Goal: Transaction & Acquisition: Purchase product/service

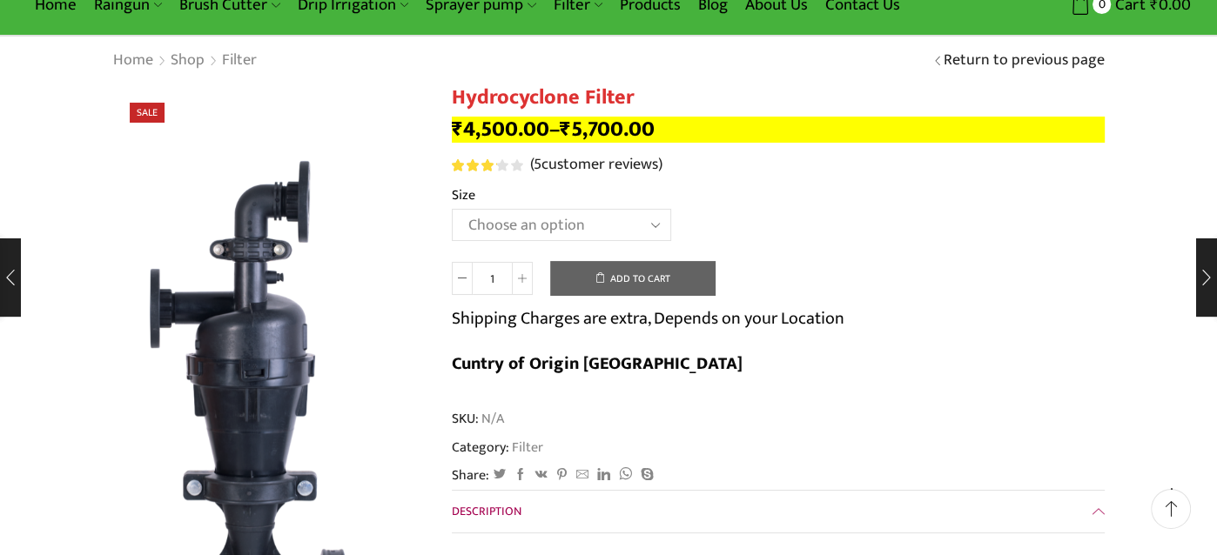
scroll to position [88, 0]
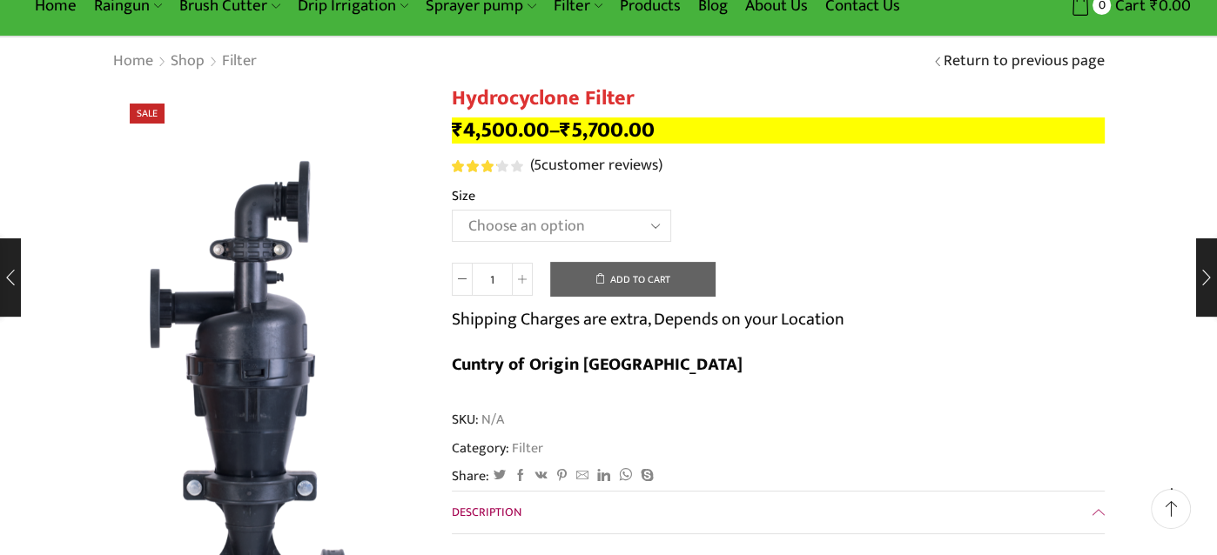
click at [653, 223] on select "Choose an option 2" Hydrocyclone Filter 2.5" Hydrocyclone Filter 3" Hydrocyclon…" at bounding box center [561, 226] width 219 height 32
click at [452, 210] on select "Choose an option 2" Hydrocyclone Filter 2.5" Hydrocyclone Filter 3" Hydrocyclon…" at bounding box center [561, 226] width 219 height 32
select select "2" Hydrocyclone Filter"
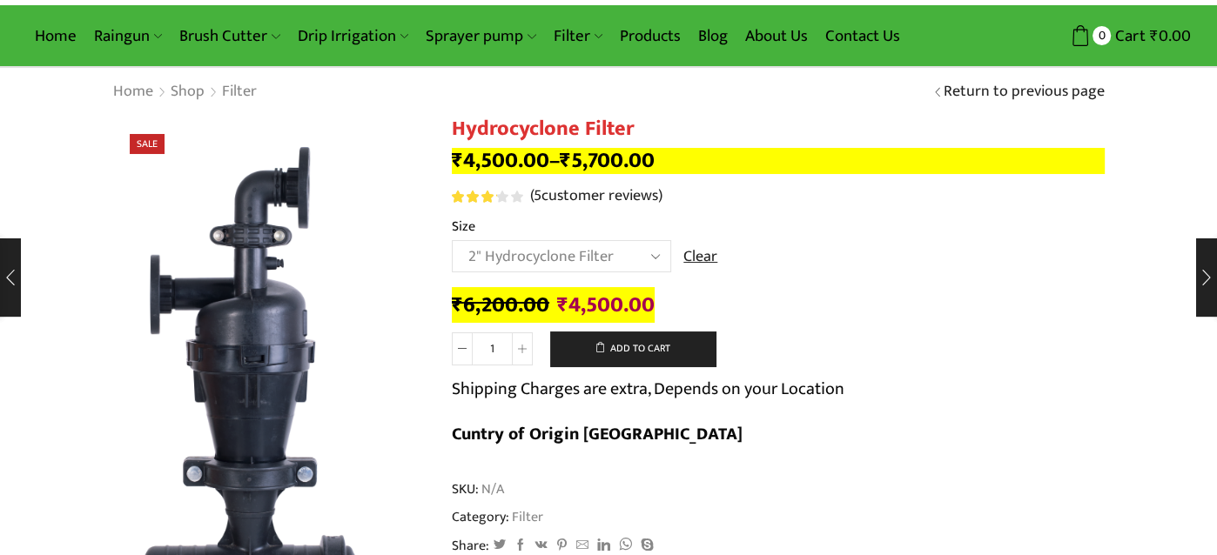
scroll to position [0, 0]
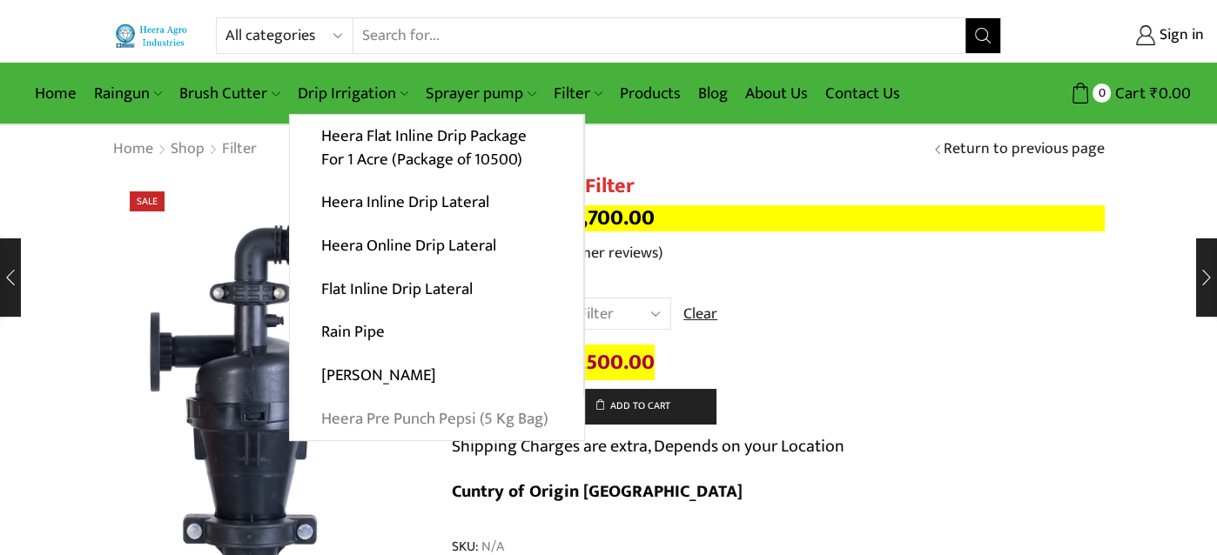
click at [397, 424] on link "Heera Pre Punch Pepsi (5 Kg Bag)" at bounding box center [437, 419] width 294 height 44
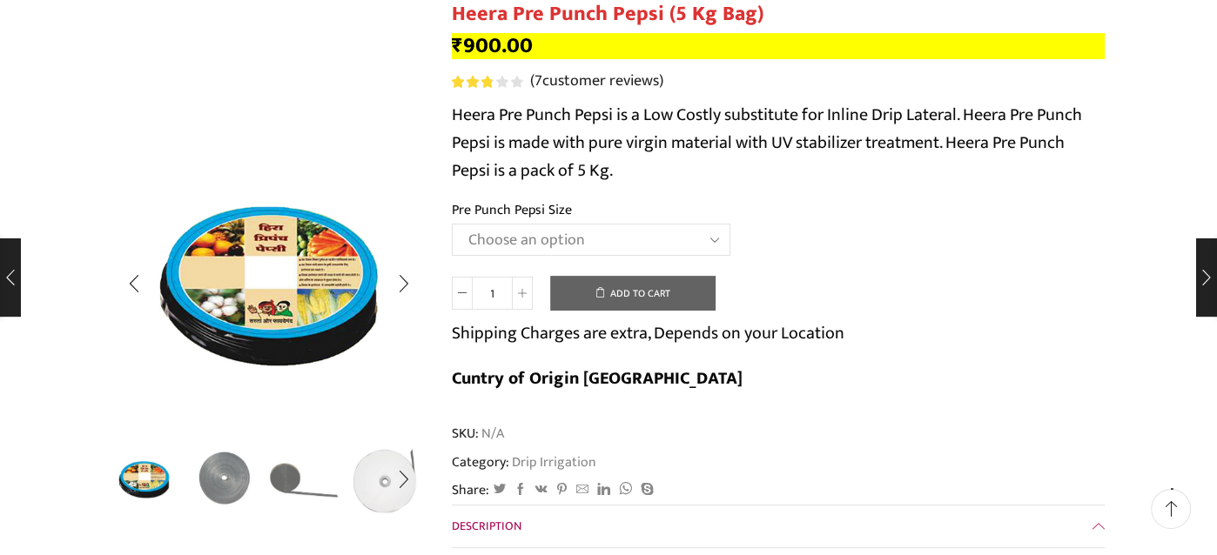
scroll to position [173, 0]
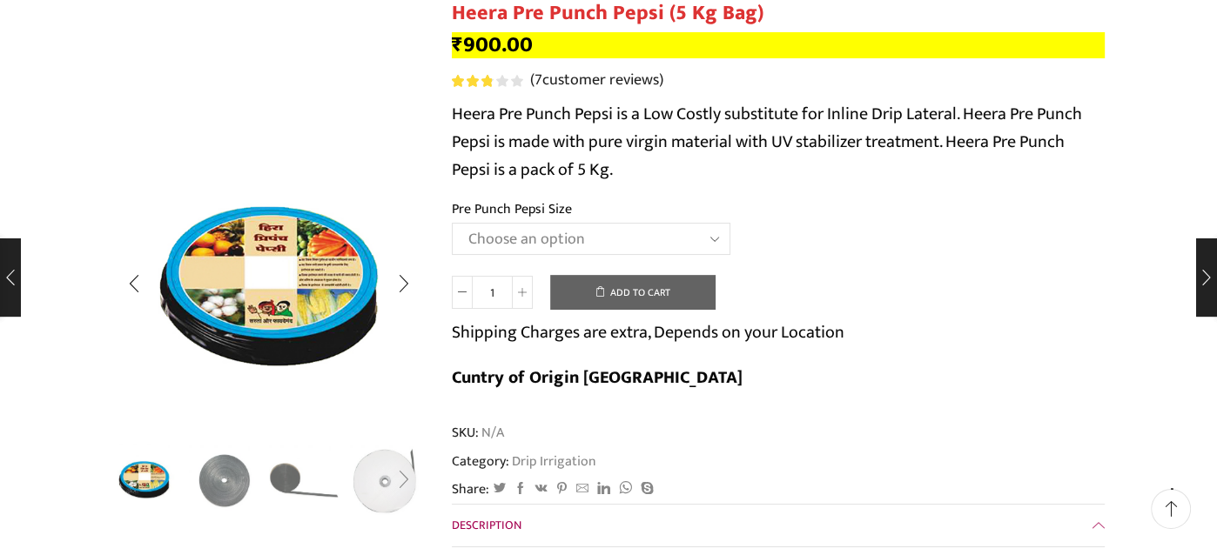
click at [406, 481] on div "Next slide" at bounding box center [404, 481] width 44 height 44
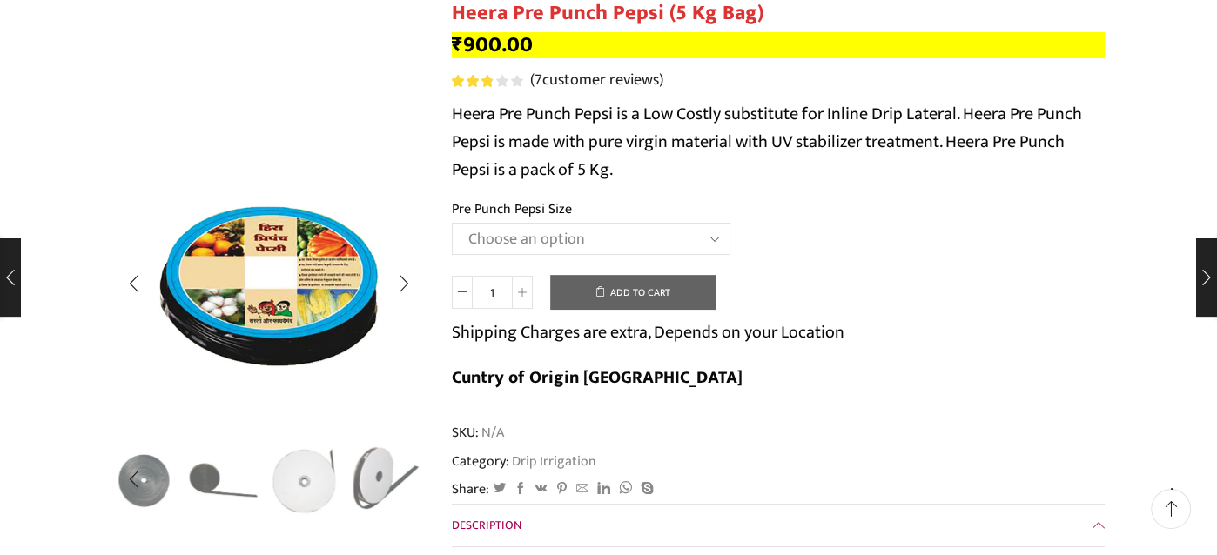
click at [373, 478] on img "5 / 5" at bounding box center [386, 478] width 72 height 72
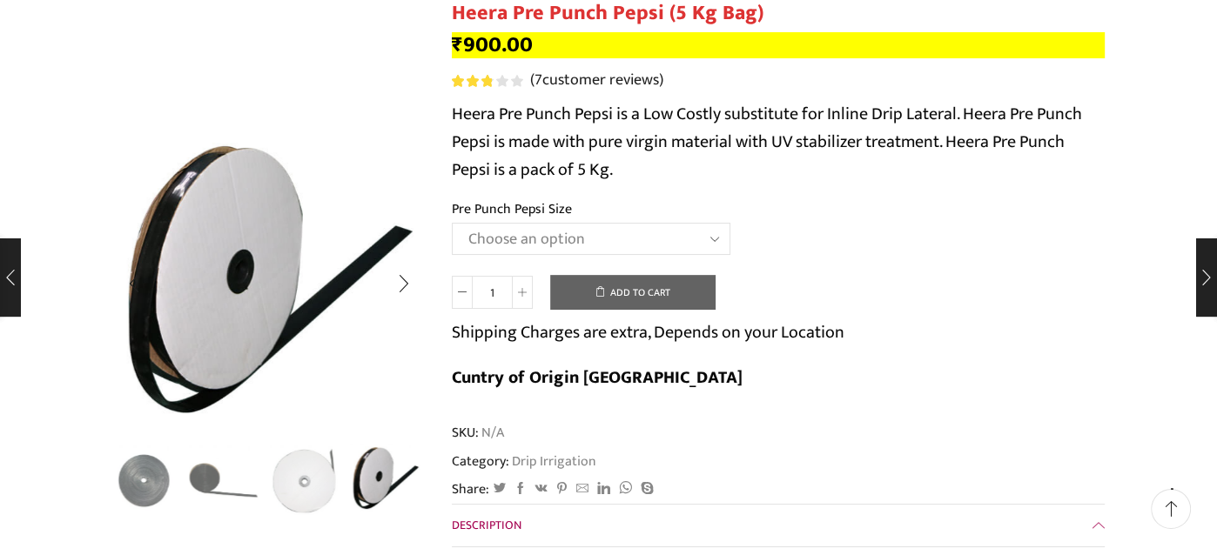
click at [133, 480] on div "Previous slide" at bounding box center [134, 481] width 44 height 44
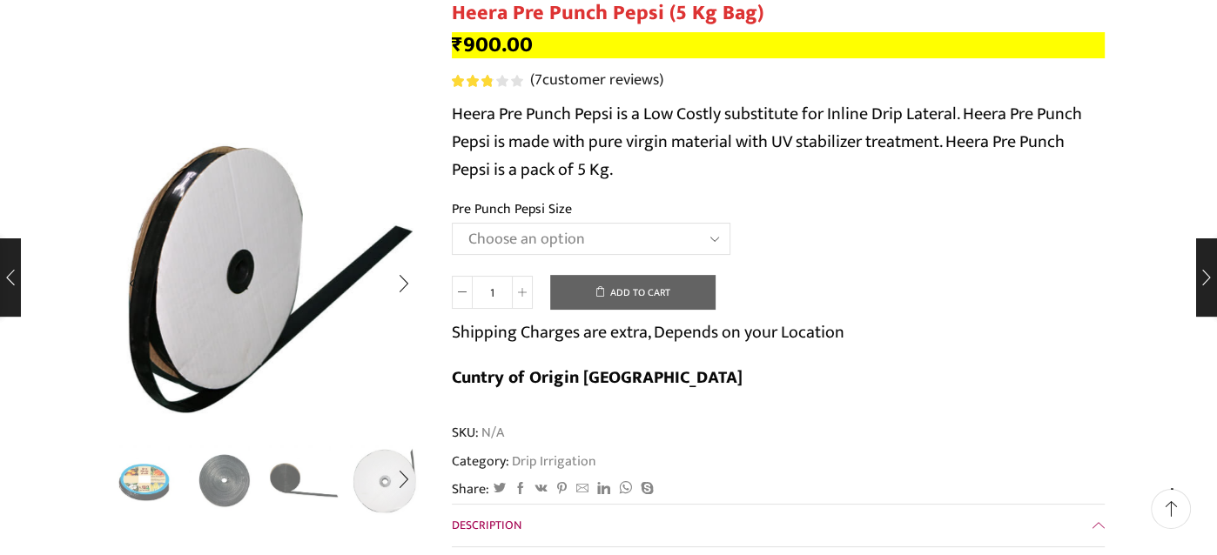
click at [133, 481] on img "1 / 5" at bounding box center [144, 481] width 72 height 72
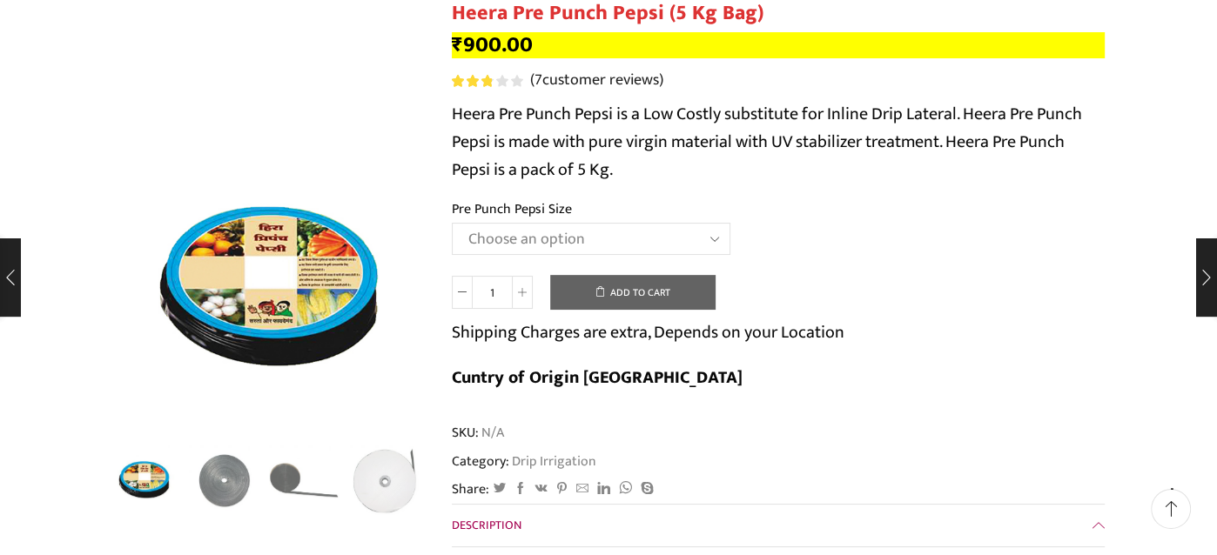
click at [716, 231] on select "Choose an option Heera Pre Punch Pepsi (1 Foot) Heera Pre Punch Pepsi (1.25 Fee…" at bounding box center [591, 239] width 279 height 32
click at [452, 223] on select "Choose an option Heera Pre Punch Pepsi (1 Foot) Heera Pre Punch Pepsi (1.25 Fee…" at bounding box center [591, 239] width 279 height 32
select select "Heera Pre Punch Pepsi (1 Foot)"
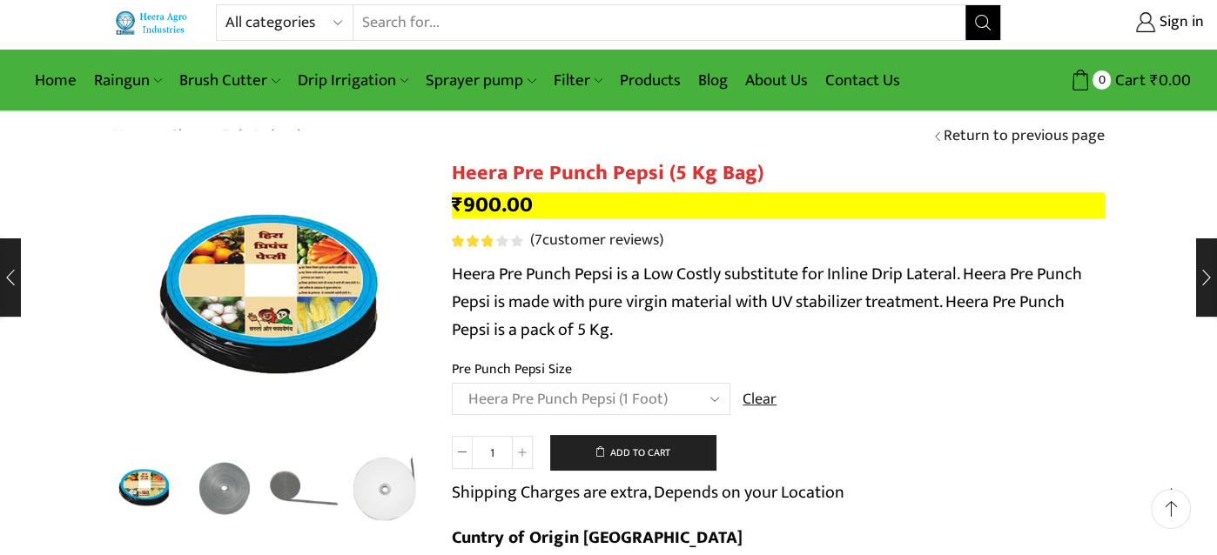
scroll to position [0, 0]
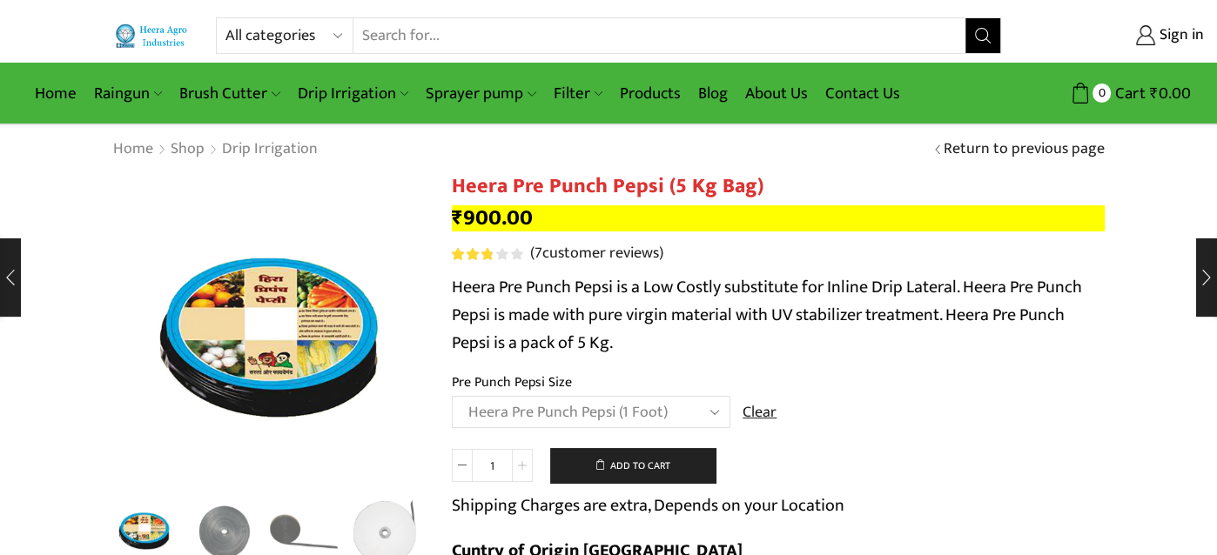
click at [523, 468] on icon at bounding box center [522, 465] width 9 height 9
type input "2"
